Goal: Task Accomplishment & Management: Complete application form

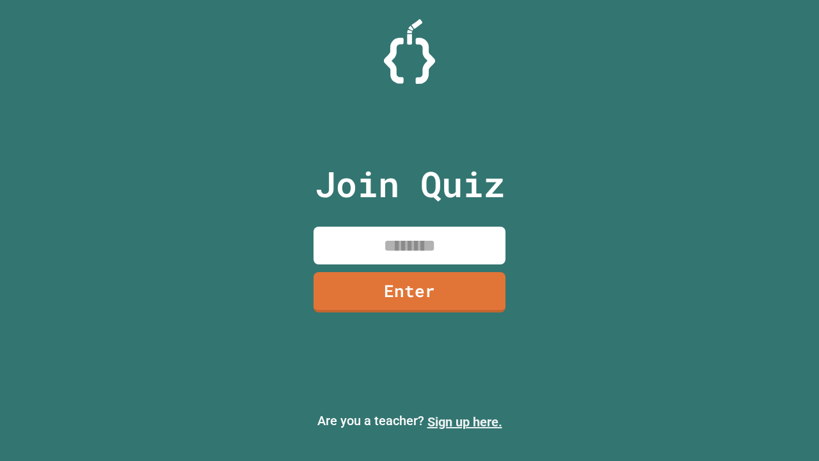
click at [464, 422] on link "Sign up here." at bounding box center [464, 421] width 75 height 15
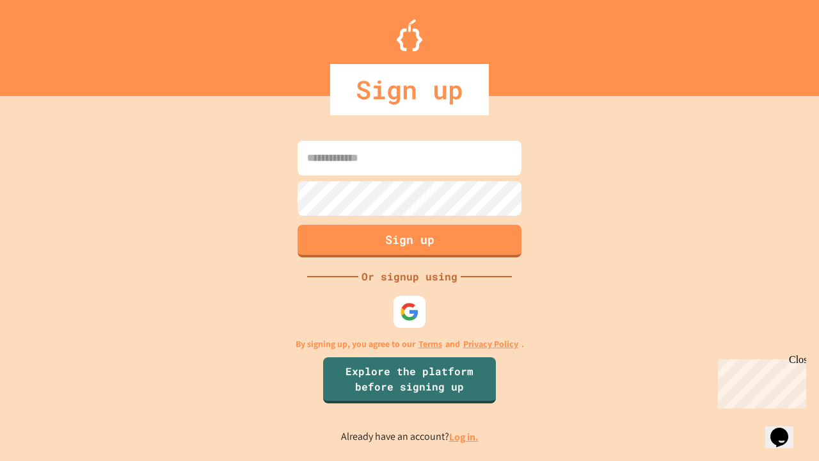
click at [464, 436] on link "Log in." at bounding box center [463, 436] width 29 height 13
